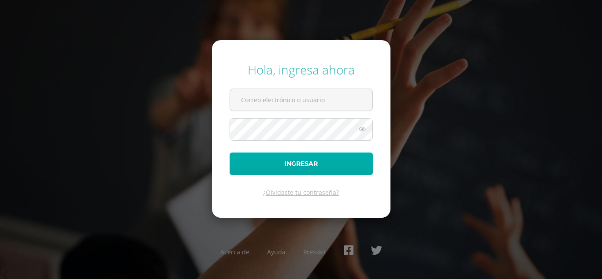
type input "gladysbalam2023@maiagt.org"
click at [262, 161] on button "Ingresar" at bounding box center [301, 164] width 143 height 22
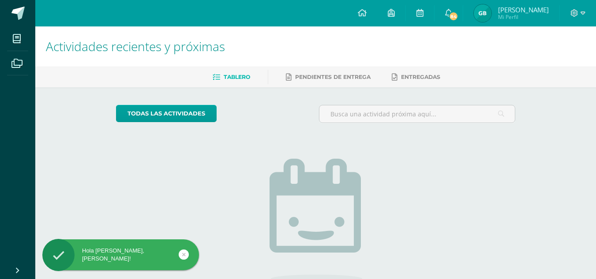
click at [491, 20] on img at bounding box center [483, 13] width 18 height 18
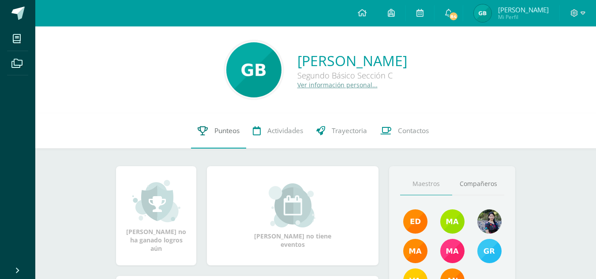
click at [223, 129] on span "Punteos" at bounding box center [226, 130] width 25 height 9
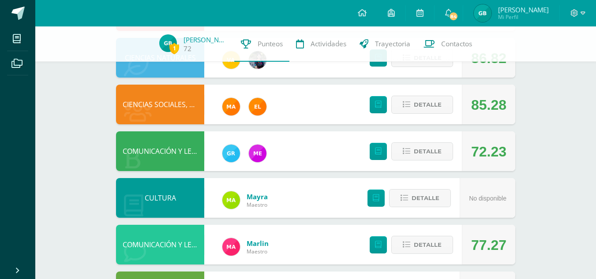
scroll to position [292, 0]
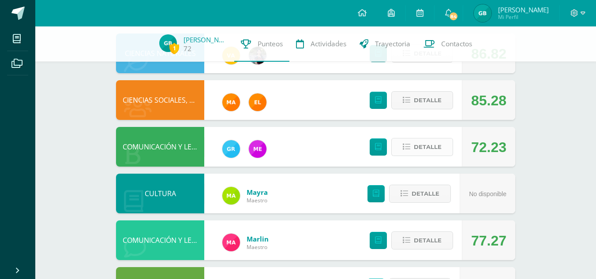
click at [423, 151] on span "Detalle" at bounding box center [428, 147] width 28 height 16
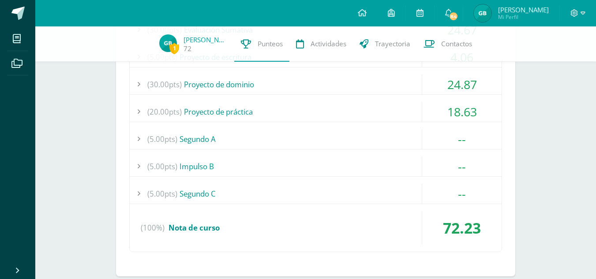
scroll to position [491, 0]
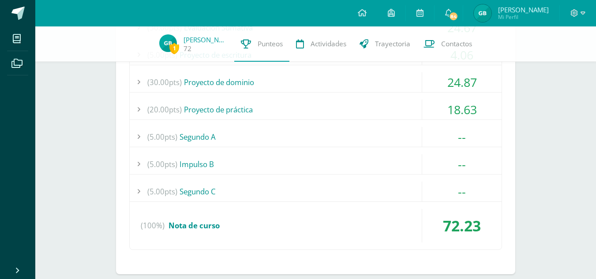
click at [443, 145] on div "--" at bounding box center [461, 137] width 79 height 20
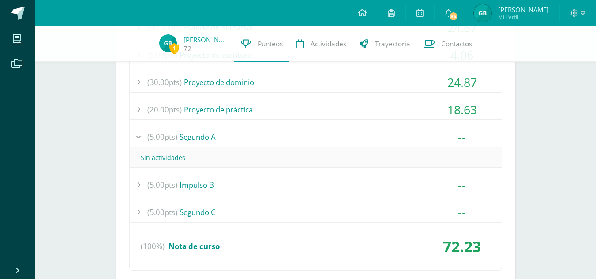
click at [448, 134] on div "--" at bounding box center [461, 137] width 79 height 20
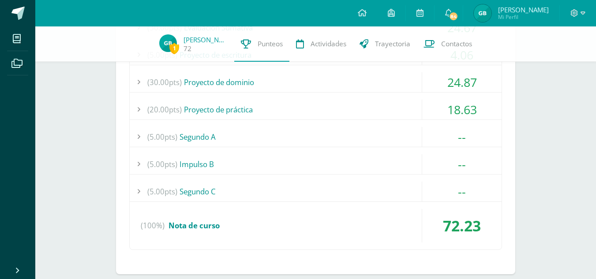
click at [451, 160] on div "--" at bounding box center [461, 164] width 79 height 20
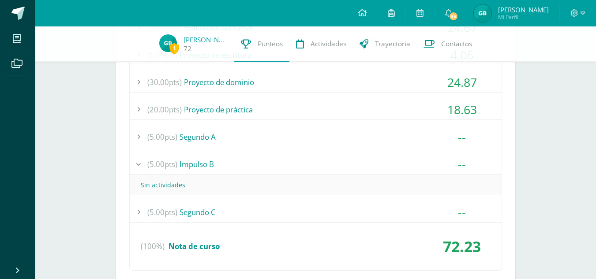
click at [451, 160] on div "--" at bounding box center [461, 164] width 79 height 20
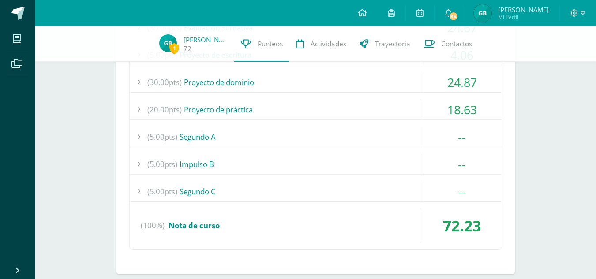
click at [454, 183] on div "--" at bounding box center [461, 192] width 79 height 20
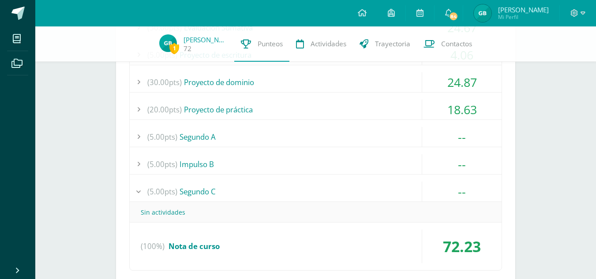
click at [454, 183] on div "--" at bounding box center [461, 192] width 79 height 20
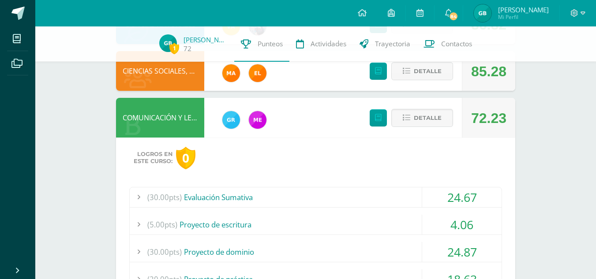
scroll to position [321, 0]
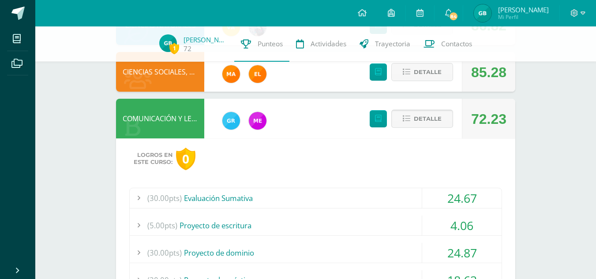
click at [443, 121] on button "Detalle" at bounding box center [422, 119] width 62 height 18
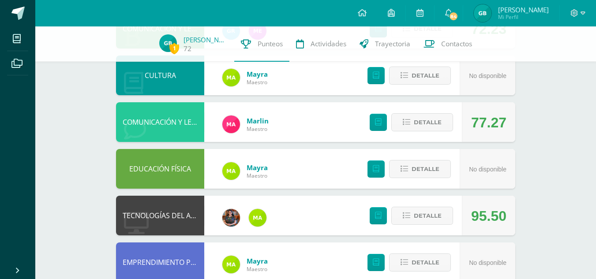
scroll to position [414, 0]
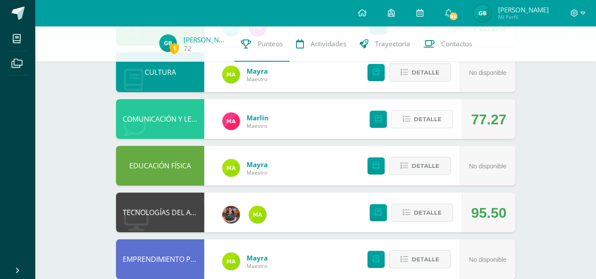
click at [414, 123] on button "Detalle" at bounding box center [422, 119] width 62 height 18
click at [414, 123] on span at bounding box center [422, 119] width 43 height 12
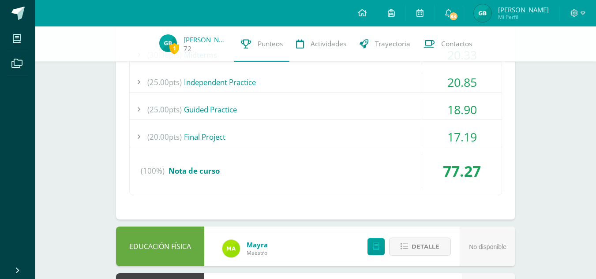
scroll to position [448, 0]
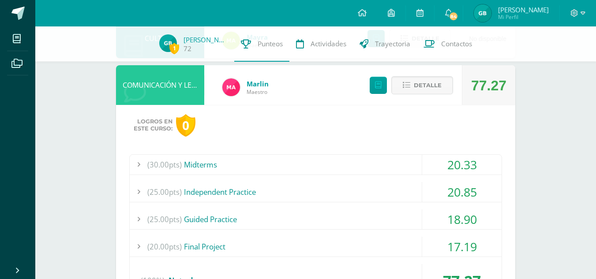
click at [423, 157] on div "20.33" at bounding box center [461, 165] width 79 height 20
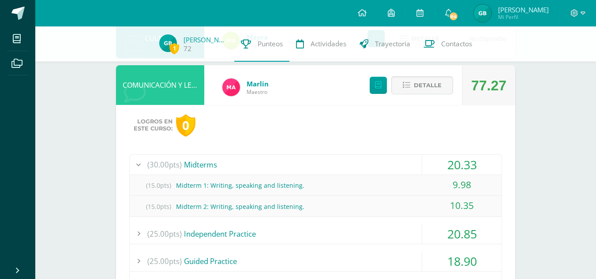
click at [423, 157] on div "20.33" at bounding box center [461, 165] width 79 height 20
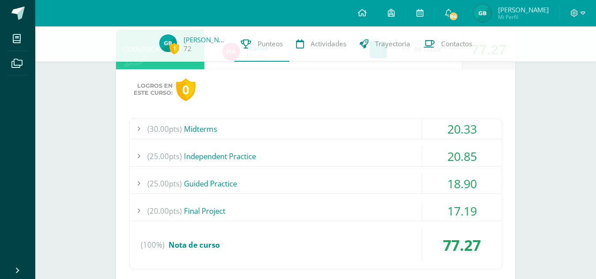
scroll to position [490, 0]
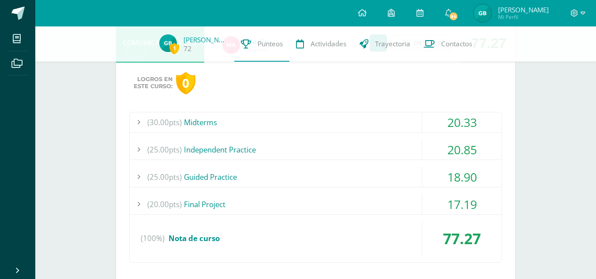
click at [426, 153] on div "20.85" at bounding box center [461, 150] width 79 height 20
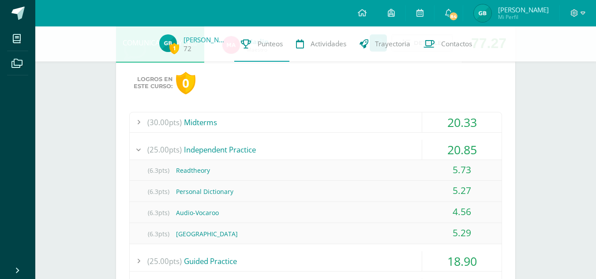
click at [426, 153] on div "20.85" at bounding box center [461, 150] width 79 height 20
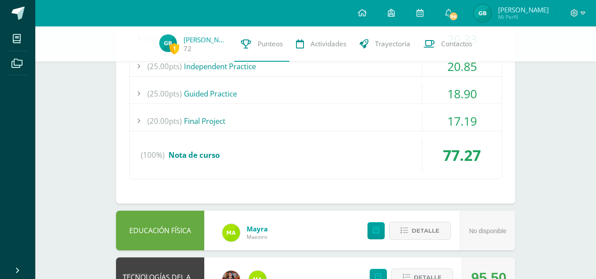
scroll to position [574, 0]
click at [439, 94] on div "18.90" at bounding box center [461, 93] width 79 height 20
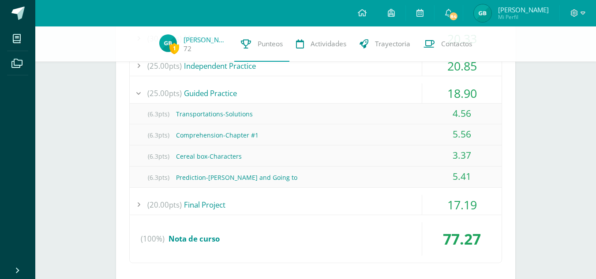
click at [439, 94] on div "18.90" at bounding box center [461, 93] width 79 height 20
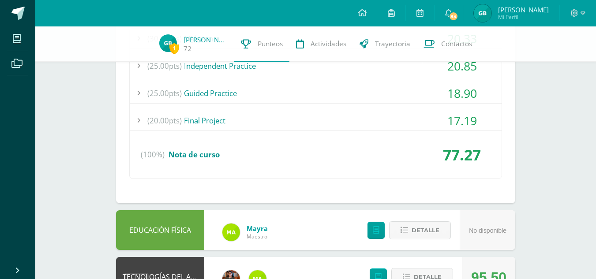
click at [445, 129] on div "17.19" at bounding box center [461, 121] width 79 height 20
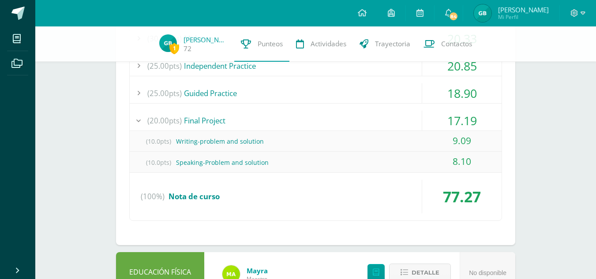
click at [445, 129] on div "17.19" at bounding box center [461, 121] width 79 height 20
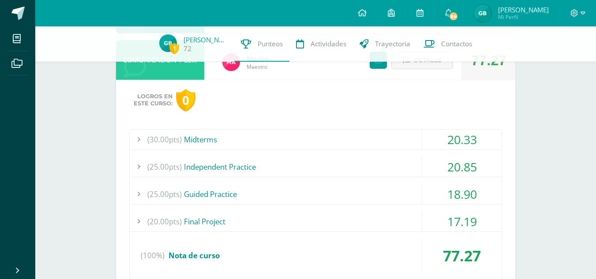
scroll to position [472, 0]
click at [439, 161] on div "20.85" at bounding box center [461, 167] width 79 height 20
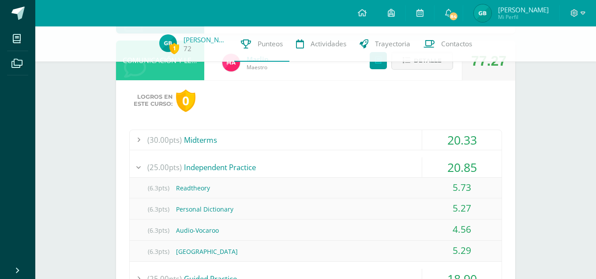
click at [450, 168] on div "20.85" at bounding box center [461, 167] width 79 height 20
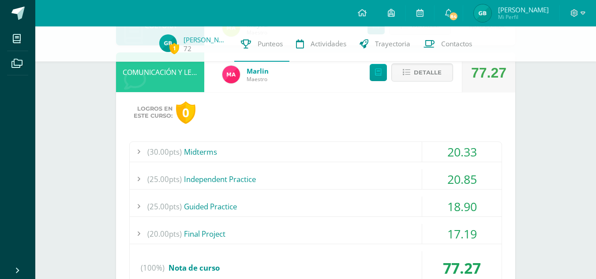
scroll to position [460, 0]
click at [434, 79] on span "Detalle" at bounding box center [428, 73] width 28 height 16
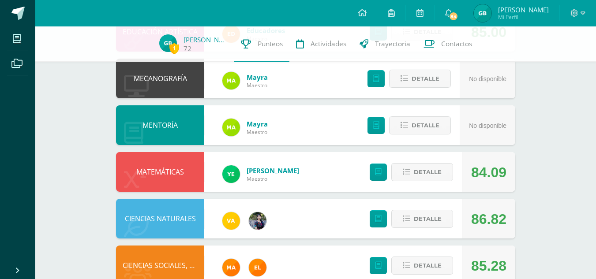
scroll to position [0, 0]
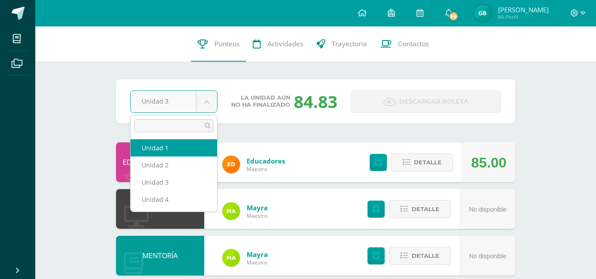
select select "Unidad 1"
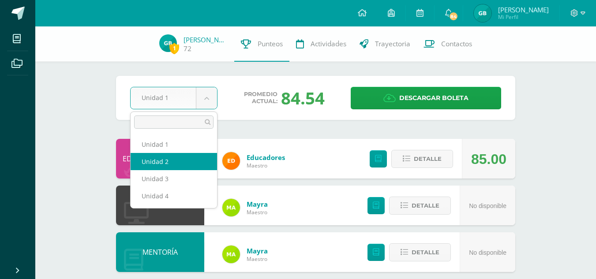
select select "Unidad 2"
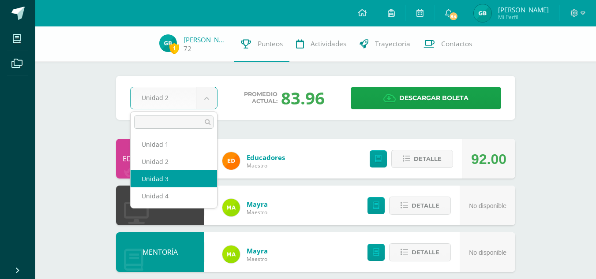
select select "Unidad 3"
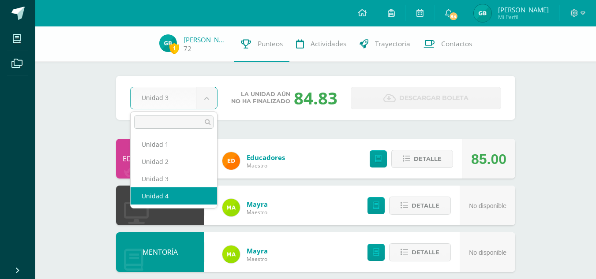
select select "Unidad 4"
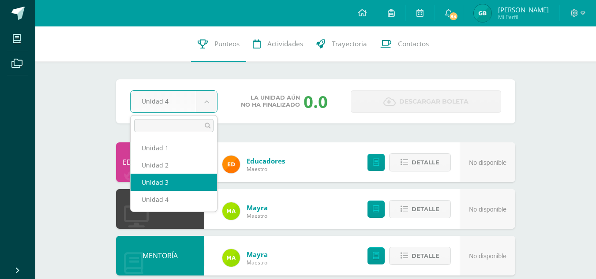
select select "Unidad 3"
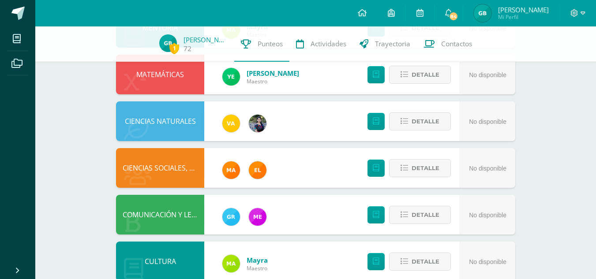
scroll to position [293, 0]
